Goal: Task Accomplishment & Management: Use online tool/utility

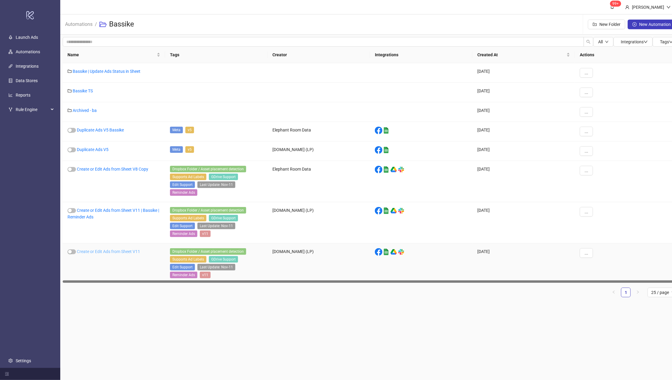
click at [106, 250] on link "Create or Edit Ads from Sheet V11" at bounding box center [108, 251] width 63 height 5
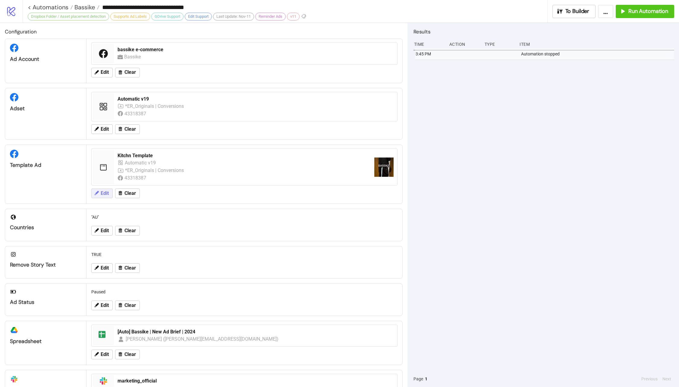
click at [102, 196] on span "Edit" at bounding box center [105, 193] width 8 height 5
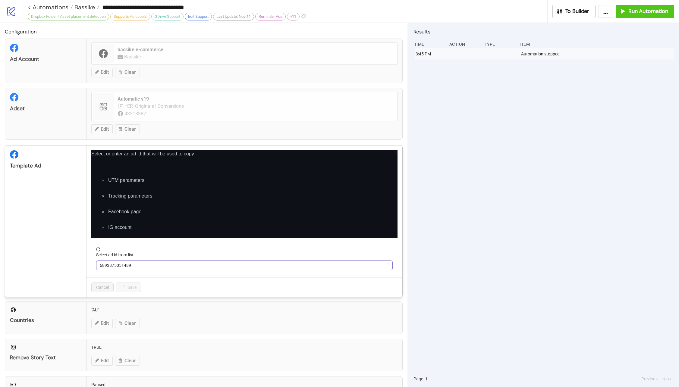
click at [159, 267] on span "6893875051489" at bounding box center [244, 265] width 289 height 9
drag, startPoint x: 159, startPoint y: 265, endPoint x: 84, endPoint y: 261, distance: 75.4
click at [84, 261] on div "Template Ad Select or enter an ad id that will be used to copy UTM parameters T…" at bounding box center [204, 221] width 398 height 152
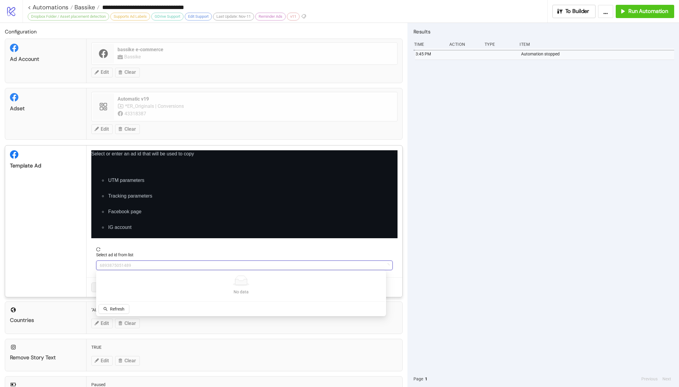
click at [174, 255] on div "Select ad id from list" at bounding box center [244, 256] width 296 height 9
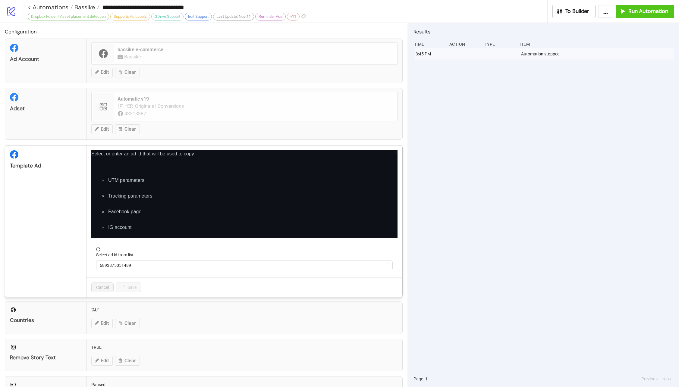
click at [175, 247] on span "reload" at bounding box center [244, 249] width 296 height 4
click at [384, 150] on p "Select or enter an ad id that will be used to copy" at bounding box center [244, 153] width 306 height 7
click at [393, 153] on div "Select or enter an ad id that will be used to copy UTM parameters Tracking para…" at bounding box center [244, 221] width 316 height 152
click at [393, 152] on icon "close" at bounding box center [395, 152] width 4 height 4
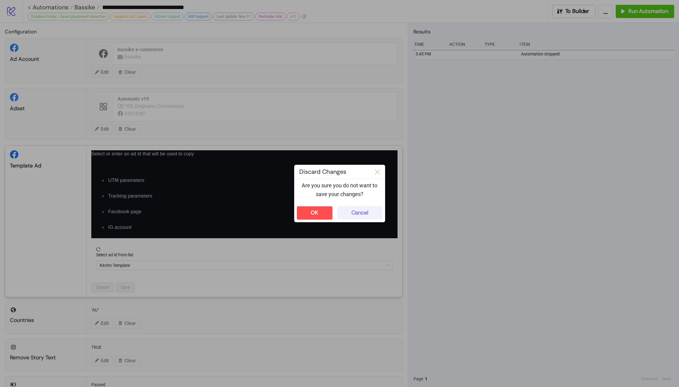
click at [371, 210] on button "Cancel" at bounding box center [359, 212] width 45 height 13
click at [464, 241] on div "**********" at bounding box center [339, 193] width 679 height 387
click at [311, 207] on button "OK" at bounding box center [315, 212] width 36 height 13
